Goal: Task Accomplishment & Management: Manage account settings

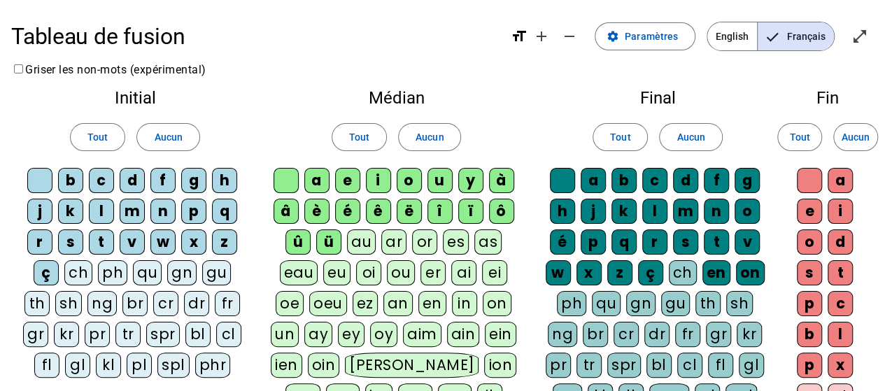
click at [70, 180] on div "b" at bounding box center [70, 180] width 25 height 25
click at [98, 178] on div "c" at bounding box center [101, 180] width 25 height 25
click at [128, 180] on div "d" at bounding box center [132, 180] width 25 height 25
click at [174, 183] on div "f" at bounding box center [162, 180] width 25 height 25
drag, startPoint x: 194, startPoint y: 180, endPoint x: 231, endPoint y: 187, distance: 37.7
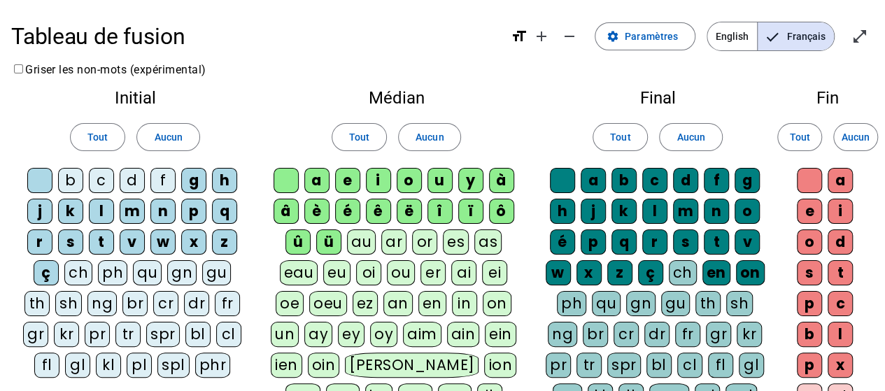
click at [194, 180] on div "g" at bounding box center [193, 180] width 25 height 25
click at [227, 180] on div "h" at bounding box center [224, 180] width 25 height 25
drag, startPoint x: 231, startPoint y: 201, endPoint x: 225, endPoint y: 235, distance: 34.7
click at [230, 208] on div "q" at bounding box center [224, 211] width 25 height 25
drag, startPoint x: 224, startPoint y: 236, endPoint x: 190, endPoint y: 240, distance: 33.9
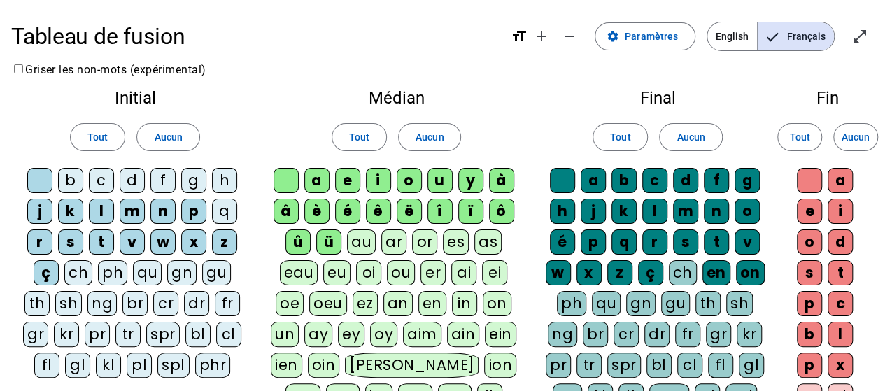
click at [223, 237] on div "z" at bounding box center [224, 242] width 25 height 25
drag, startPoint x: 183, startPoint y: 239, endPoint x: 188, endPoint y: 232, distance: 8.2
click at [183, 239] on div "x" at bounding box center [193, 242] width 25 height 25
drag, startPoint x: 193, startPoint y: 213, endPoint x: 144, endPoint y: 216, distance: 49.1
click at [188, 214] on div "p" at bounding box center [193, 211] width 25 height 25
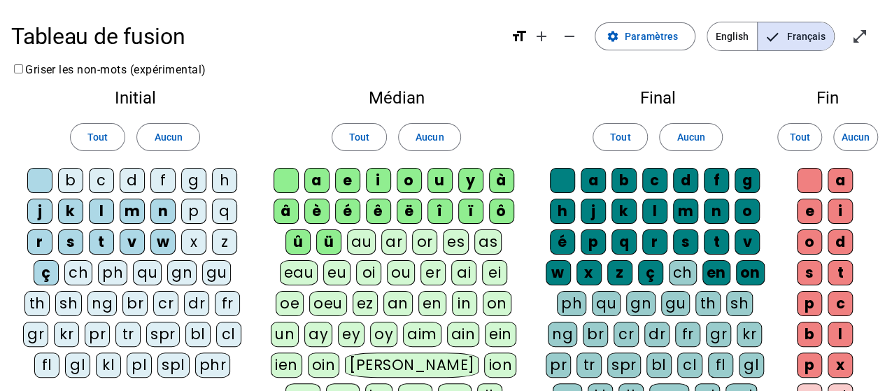
drag, startPoint x: 224, startPoint y: 210, endPoint x: 221, endPoint y: 219, distance: 9.5
click at [224, 212] on div "q" at bounding box center [224, 211] width 25 height 25
click at [218, 237] on div "z" at bounding box center [224, 242] width 25 height 25
drag, startPoint x: 195, startPoint y: 238, endPoint x: 195, endPoint y: 224, distance: 14.0
click at [195, 238] on div "x" at bounding box center [193, 242] width 25 height 25
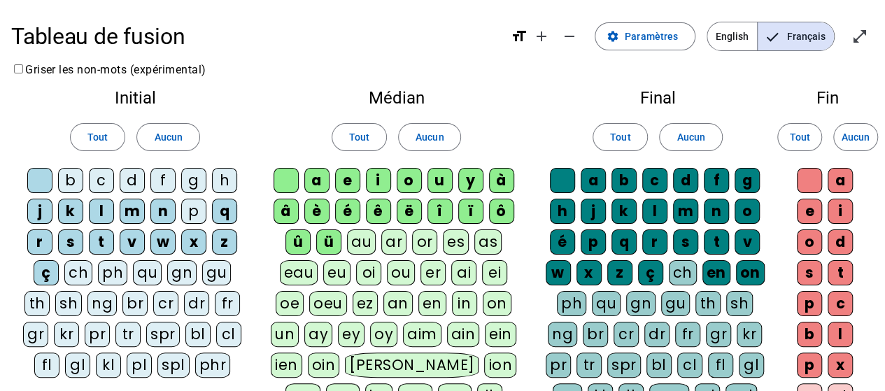
click at [195, 213] on div "p" at bounding box center [193, 211] width 25 height 25
click at [221, 183] on div "h" at bounding box center [224, 180] width 25 height 25
click at [199, 181] on div "g" at bounding box center [193, 180] width 25 height 25
click at [163, 181] on div "f" at bounding box center [162, 180] width 25 height 25
click at [127, 178] on div "d" at bounding box center [132, 180] width 25 height 25
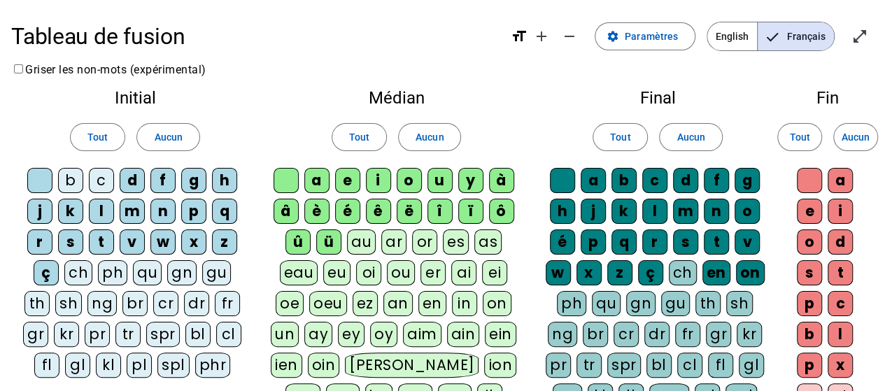
click at [101, 179] on div "c" at bounding box center [101, 180] width 25 height 25
click at [73, 183] on div "b" at bounding box center [70, 180] width 25 height 25
click at [197, 328] on div "bl" at bounding box center [197, 334] width 25 height 25
click at [134, 297] on div "br" at bounding box center [134, 303] width 25 height 25
click at [165, 300] on div "cr" at bounding box center [165, 303] width 25 height 25
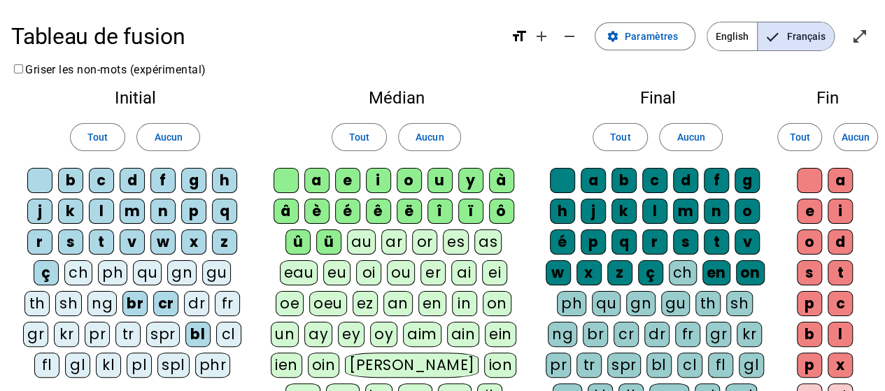
click at [80, 267] on div "ch" at bounding box center [78, 272] width 28 height 25
click at [369, 269] on div "oi" at bounding box center [368, 272] width 25 height 25
click at [494, 301] on div "on" at bounding box center [497, 303] width 29 height 25
click at [484, 360] on div "ion" at bounding box center [500, 365] width 32 height 25
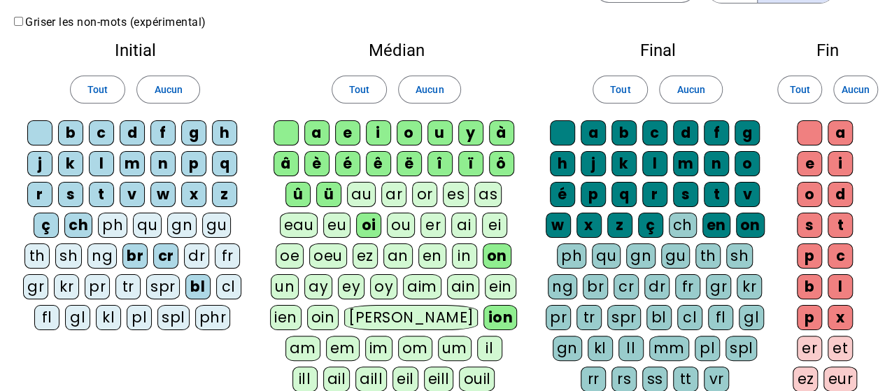
scroll to position [70, 0]
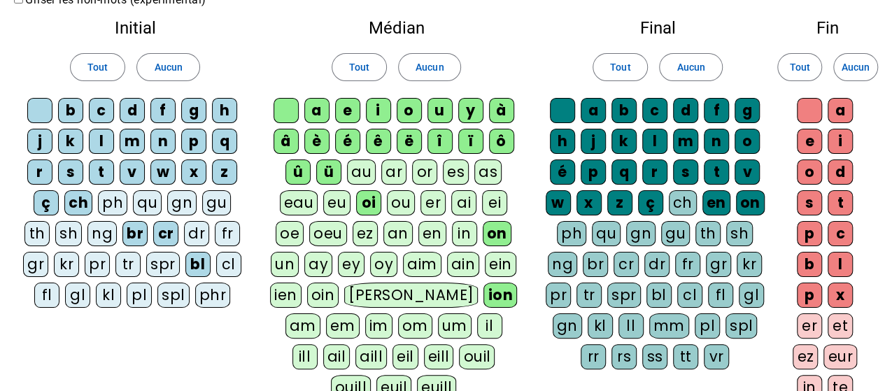
click at [398, 324] on div "om" at bounding box center [415, 326] width 34 height 25
click at [438, 322] on div "um" at bounding box center [455, 326] width 34 height 25
click at [290, 260] on div "un" at bounding box center [285, 264] width 28 height 25
drag, startPoint x: 333, startPoint y: 168, endPoint x: 304, endPoint y: 171, distance: 29.6
click at [325, 171] on div "ü" at bounding box center [328, 172] width 25 height 25
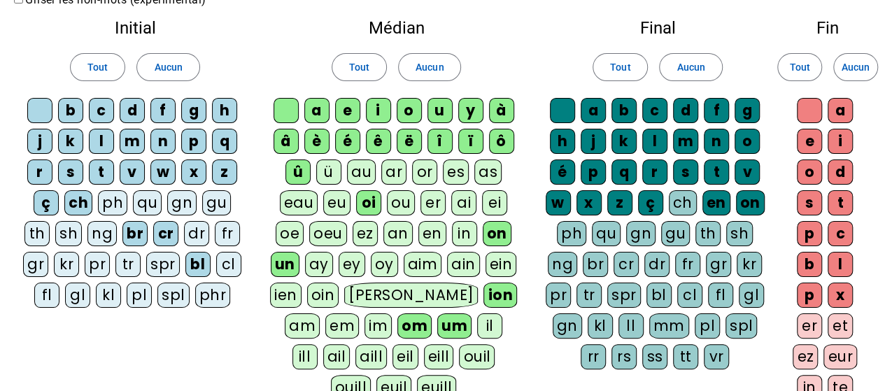
click at [298, 169] on div "û" at bounding box center [298, 172] width 25 height 25
click at [287, 141] on div "â" at bounding box center [286, 141] width 25 height 25
drag, startPoint x: 320, startPoint y: 138, endPoint x: 329, endPoint y: 138, distance: 9.1
click at [320, 138] on div "è" at bounding box center [316, 141] width 25 height 25
click at [319, 136] on div "è" at bounding box center [316, 141] width 25 height 25
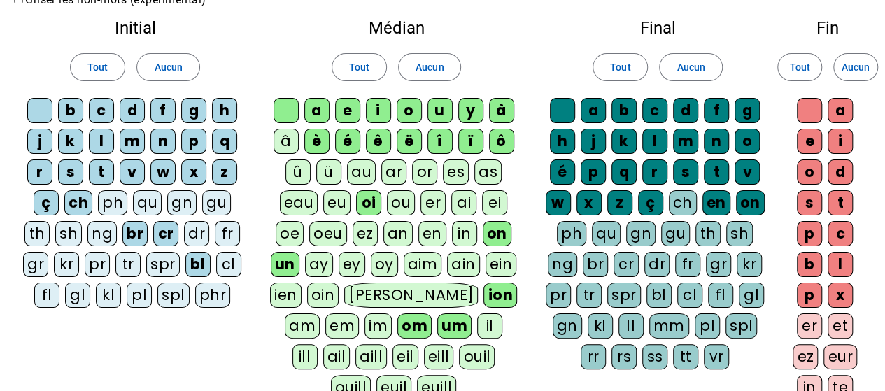
click at [413, 135] on div "ë" at bounding box center [409, 141] width 25 height 25
click at [439, 141] on div "î" at bounding box center [440, 141] width 25 height 25
drag, startPoint x: 473, startPoint y: 140, endPoint x: 489, endPoint y: 136, distance: 16.5
click at [473, 140] on div "ï" at bounding box center [470, 141] width 25 height 25
click at [498, 134] on div "ô" at bounding box center [501, 141] width 25 height 25
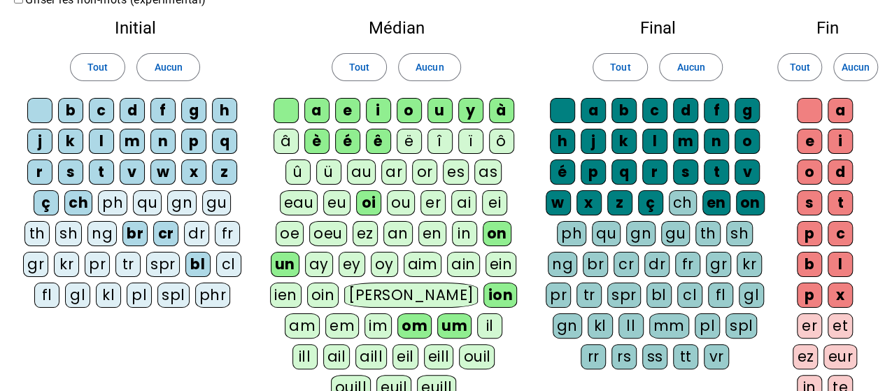
click at [505, 107] on div "à" at bounding box center [501, 110] width 25 height 25
click at [649, 204] on div "ç" at bounding box center [650, 202] width 25 height 25
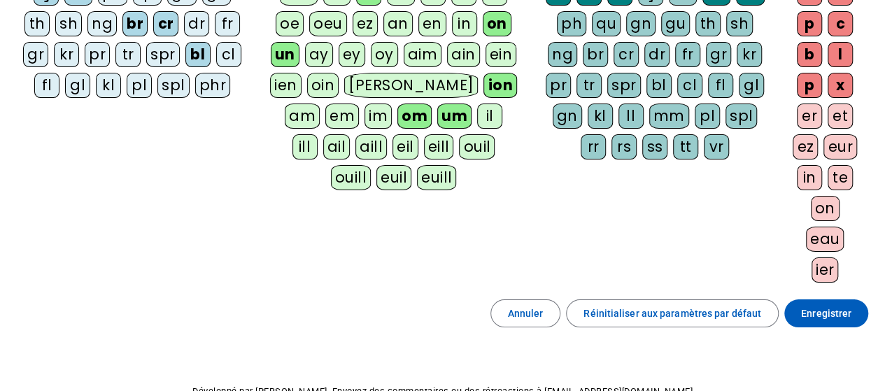
scroll to position [140, 0]
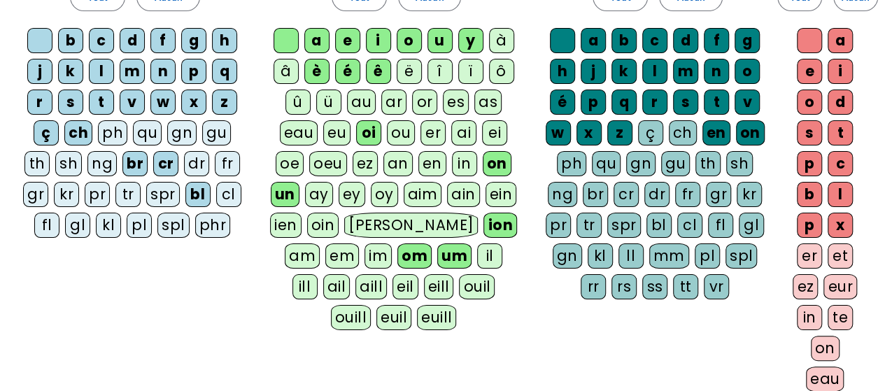
click at [810, 218] on div "p" at bounding box center [809, 225] width 25 height 25
click at [808, 193] on div "b" at bounding box center [809, 194] width 25 height 25
click at [811, 161] on div "p" at bounding box center [809, 163] width 25 height 25
click at [840, 157] on div "c" at bounding box center [840, 163] width 25 height 25
click at [842, 192] on div "l" at bounding box center [840, 194] width 25 height 25
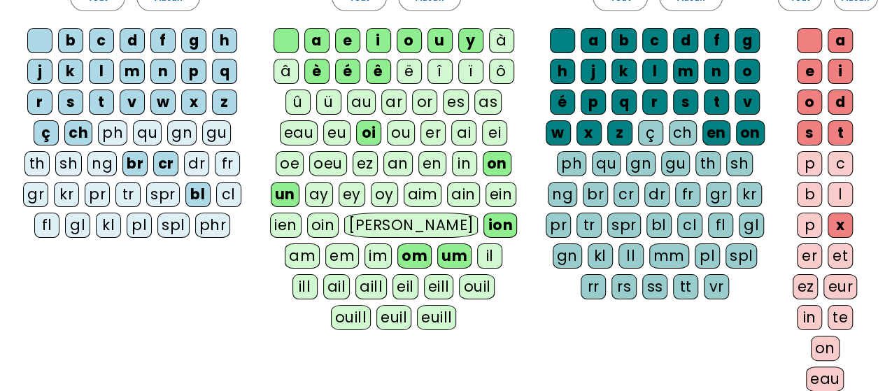
click at [838, 227] on div "x" at bounding box center [840, 225] width 25 height 25
click at [810, 101] on div "o" at bounding box center [809, 102] width 25 height 25
click at [843, 65] on div "i" at bounding box center [840, 71] width 25 height 25
click at [842, 38] on div "a" at bounding box center [840, 40] width 25 height 25
click at [824, 345] on div "on" at bounding box center [825, 348] width 29 height 25
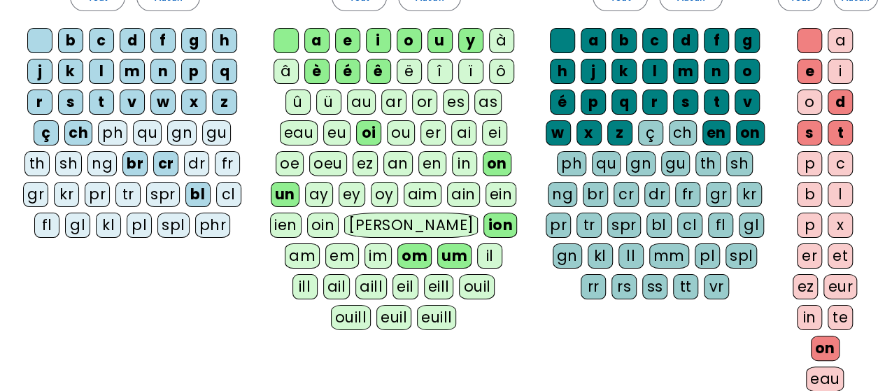
click at [628, 248] on div "ll" at bounding box center [631, 256] width 25 height 25
click at [654, 283] on div "ss" at bounding box center [654, 286] width 25 height 25
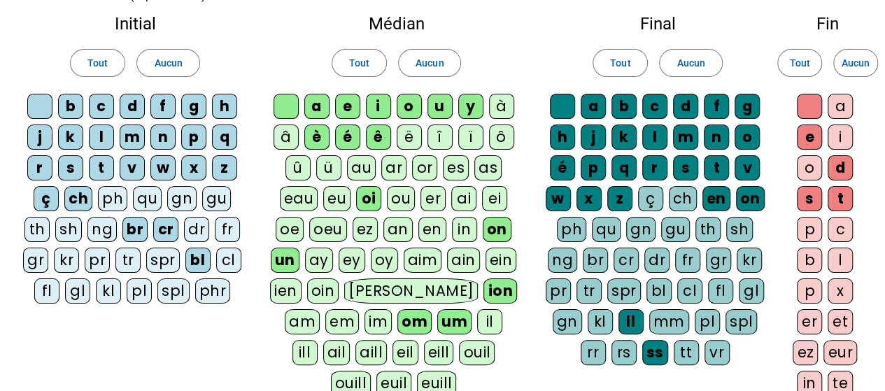
scroll to position [0, 0]
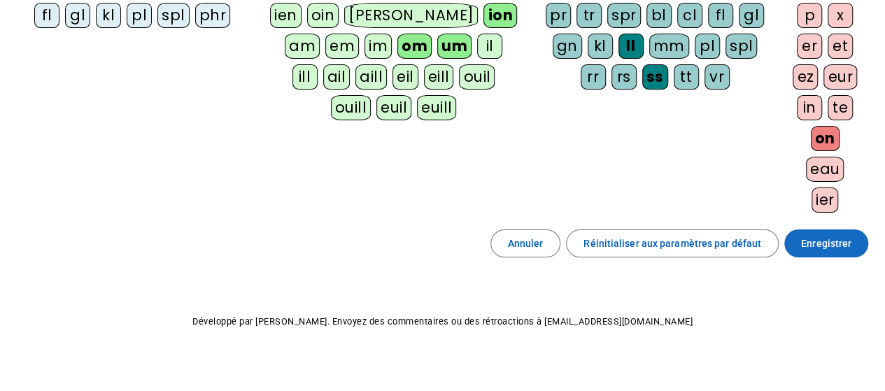
click at [802, 237] on span "Enregistrer" at bounding box center [826, 243] width 50 height 17
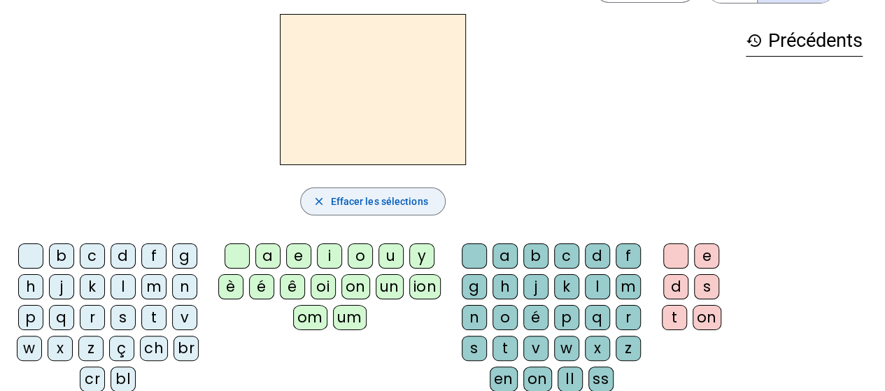
scroll to position [70, 0]
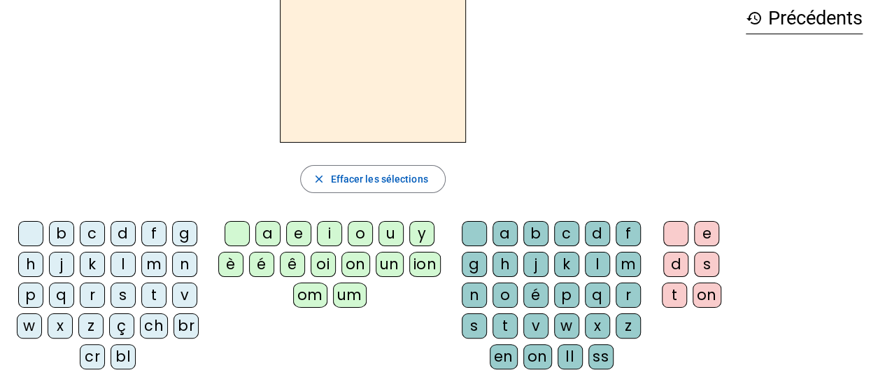
click at [120, 269] on div "l" at bounding box center [123, 264] width 25 height 25
click at [425, 258] on div "ion" at bounding box center [425, 264] width 32 height 25
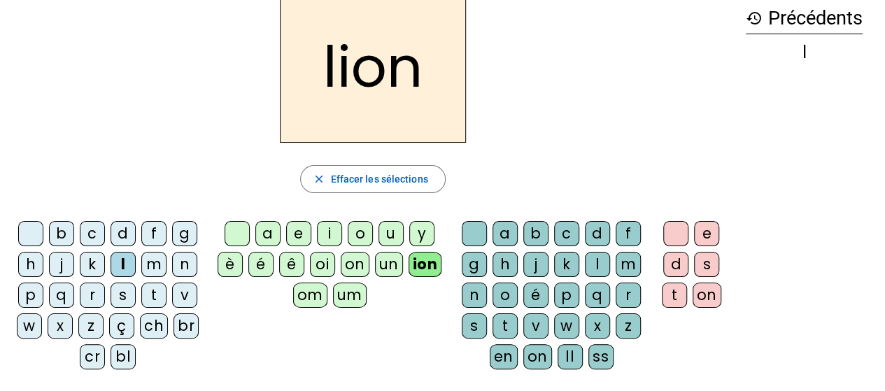
click at [88, 289] on div "r" at bounding box center [92, 295] width 25 height 25
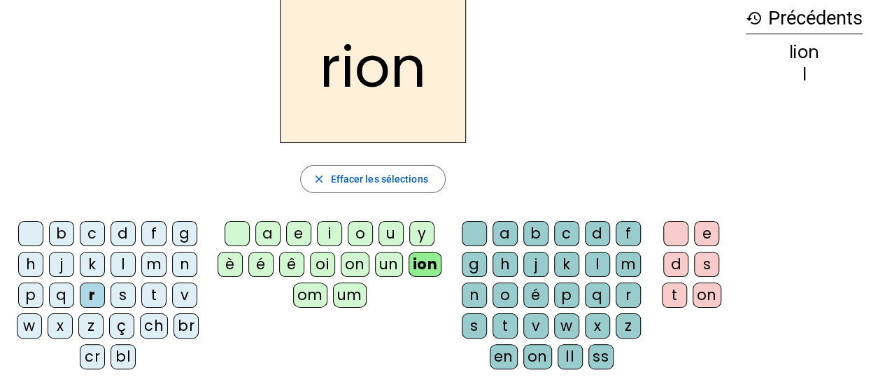
click at [155, 267] on div "m" at bounding box center [153, 264] width 25 height 25
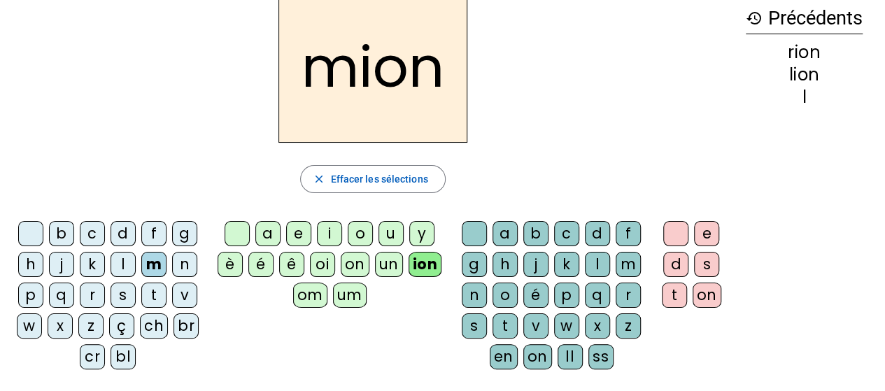
click at [302, 233] on div "e" at bounding box center [298, 233] width 25 height 25
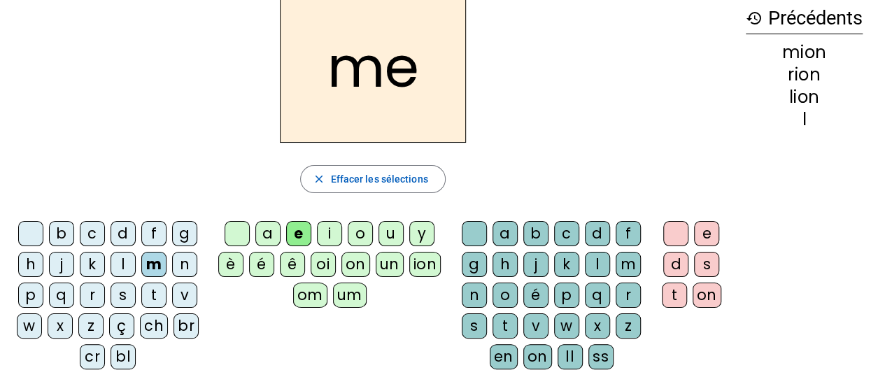
click at [596, 262] on div "l" at bounding box center [597, 264] width 25 height 25
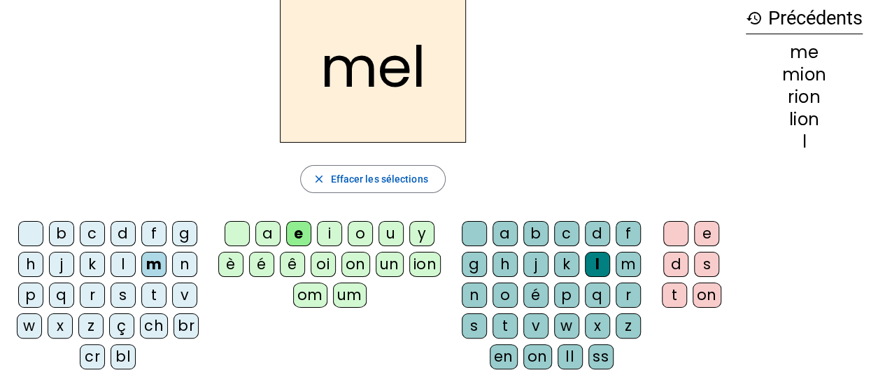
click at [710, 288] on div "on" at bounding box center [707, 295] width 29 height 25
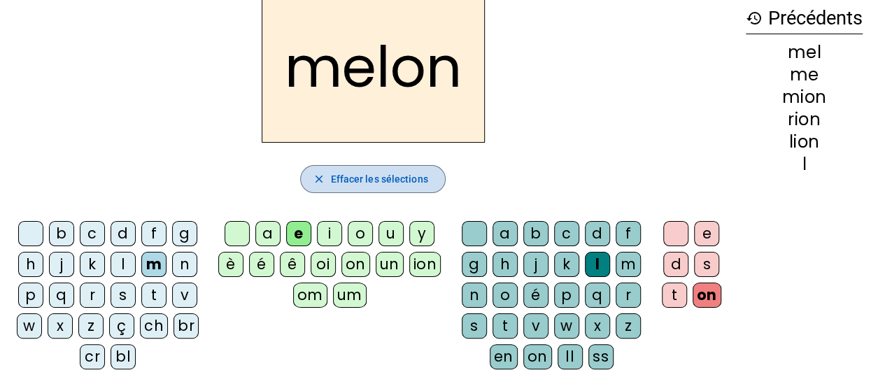
click at [423, 178] on span "Effacer les sélections" at bounding box center [378, 179] width 97 height 17
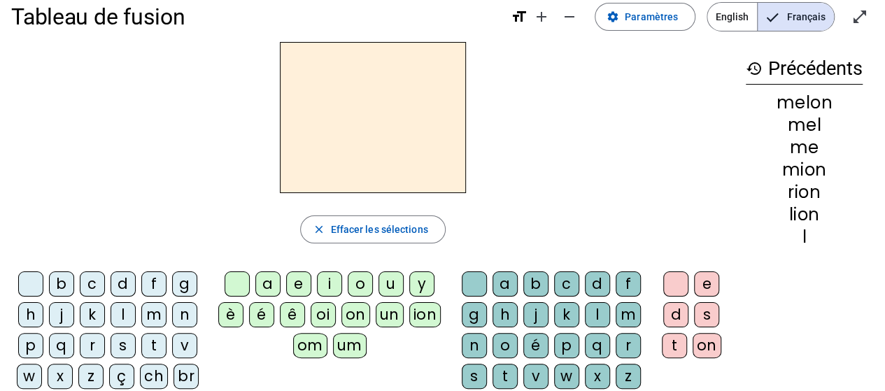
scroll to position [0, 0]
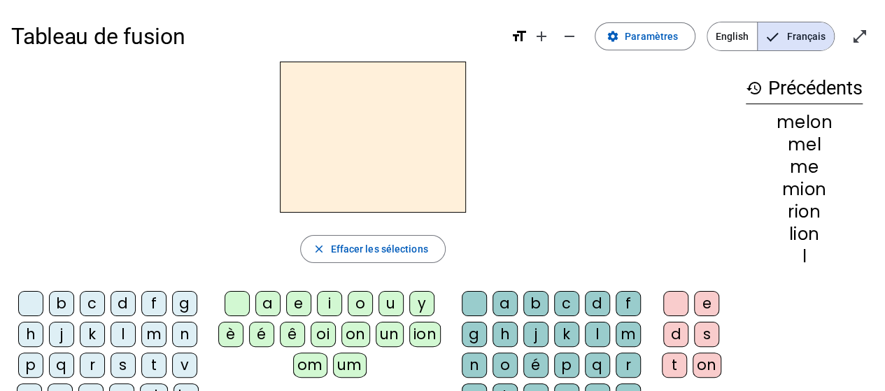
click at [752, 90] on mat-icon "history" at bounding box center [754, 88] width 17 height 17
click at [804, 99] on h3 "history Précédents" at bounding box center [804, 88] width 117 height 31
click at [321, 246] on mat-icon "close" at bounding box center [318, 249] width 13 height 13
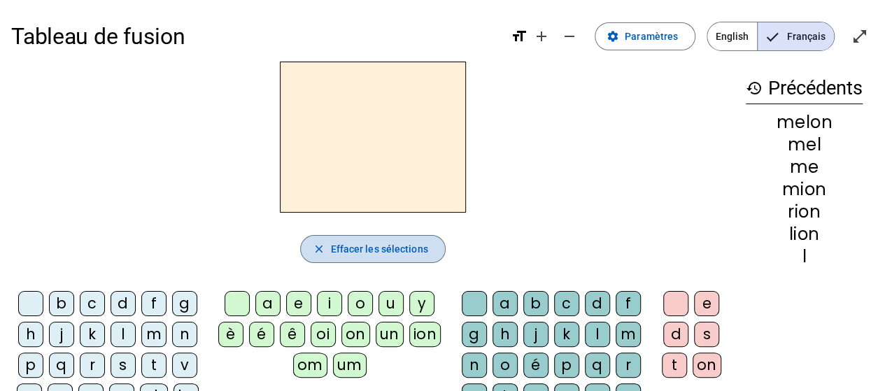
click at [321, 246] on mat-icon "close" at bounding box center [318, 249] width 13 height 13
